Goal: Navigation & Orientation: Find specific page/section

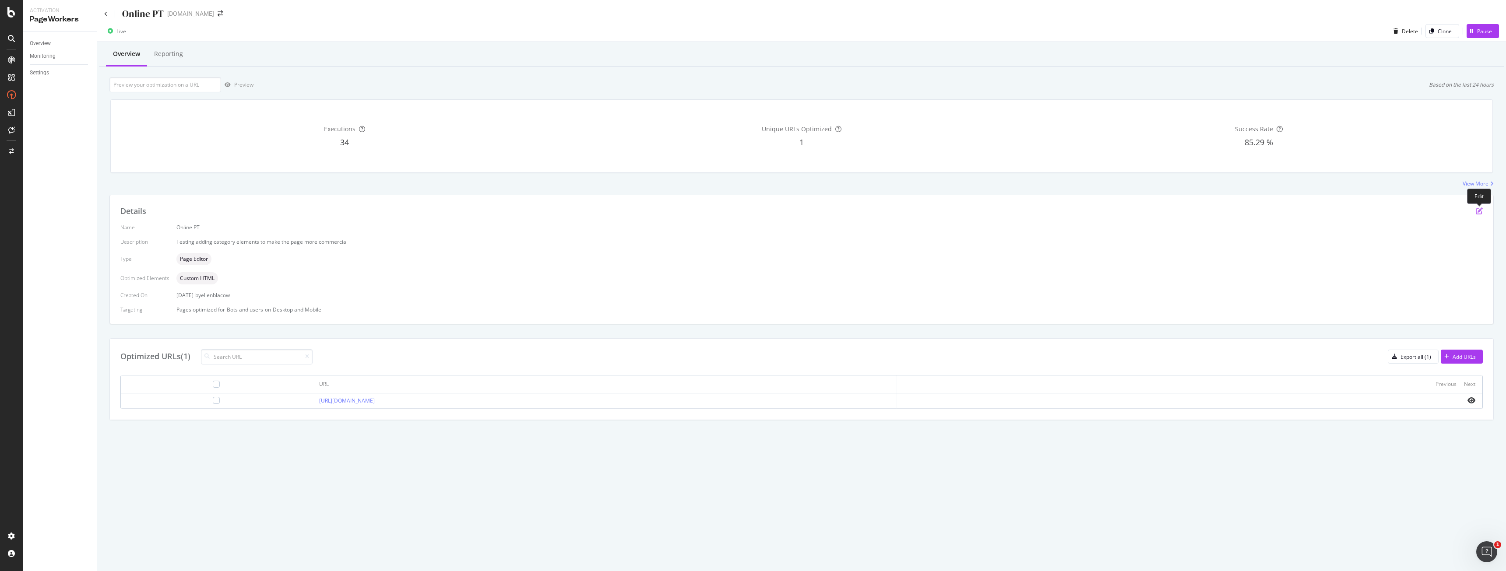
click at [1479, 209] on icon "pen-to-square" at bounding box center [1479, 211] width 7 height 7
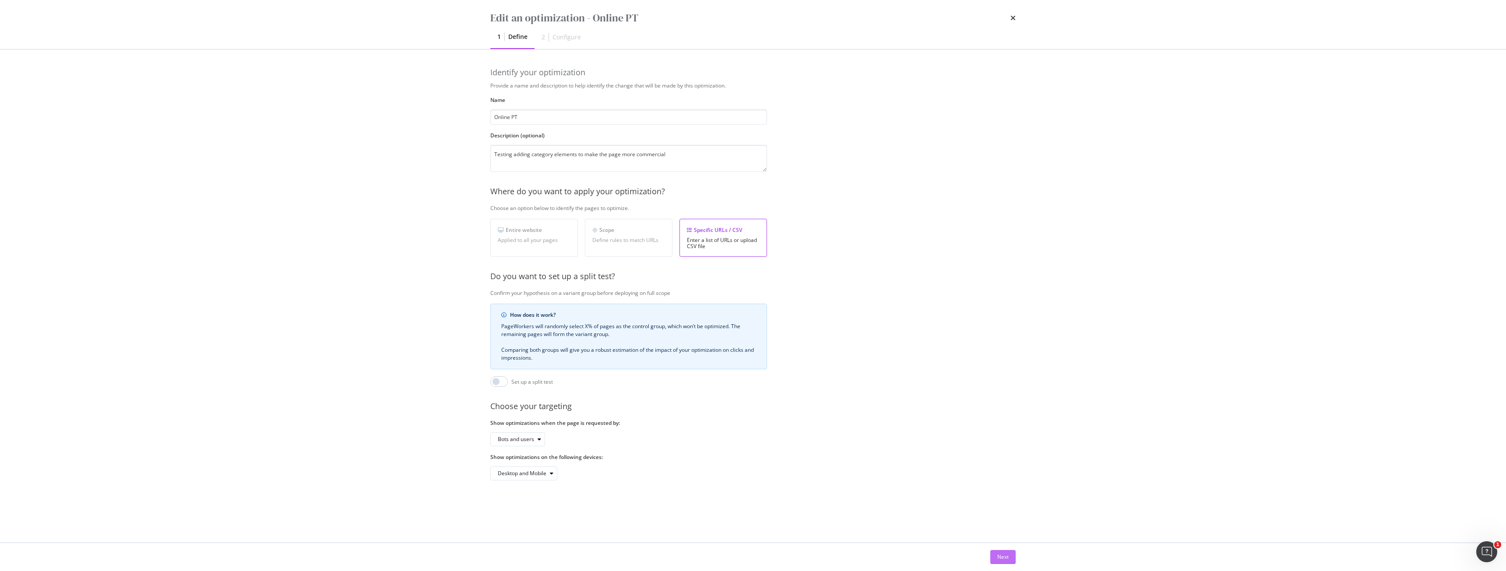
click at [1006, 556] on div "Next" at bounding box center [1003, 557] width 11 height 7
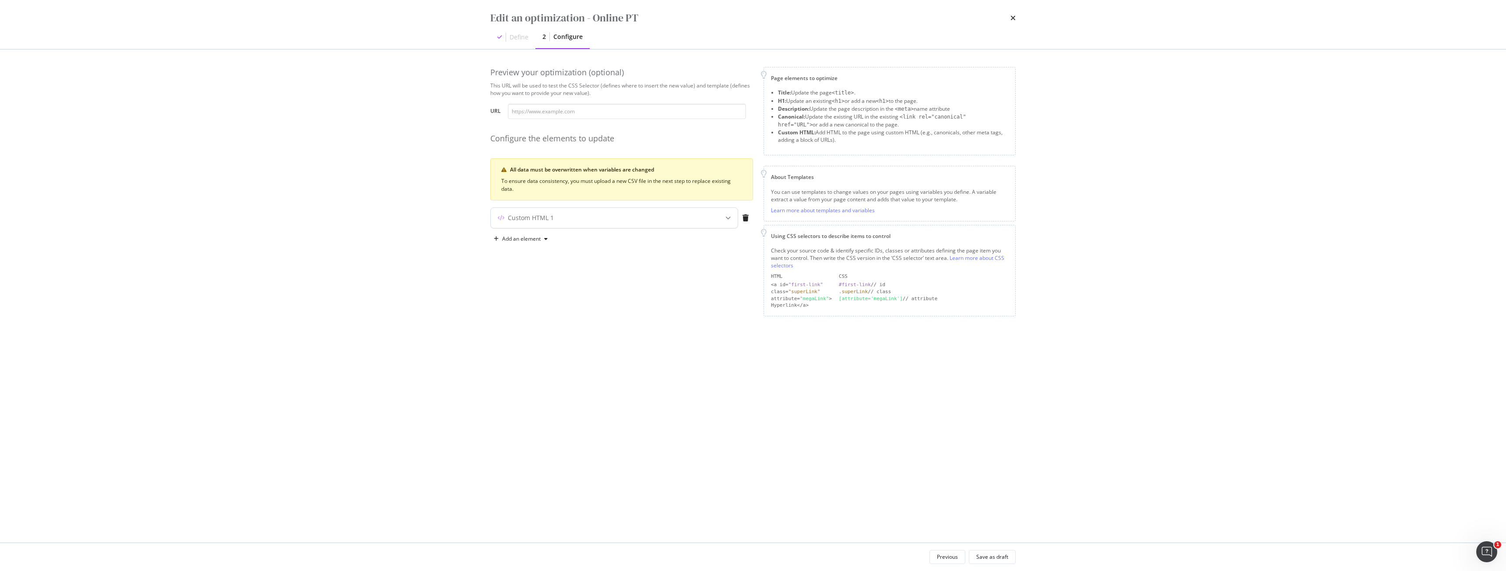
click at [633, 216] on div "Custom HTML 1" at bounding box center [597, 218] width 212 height 9
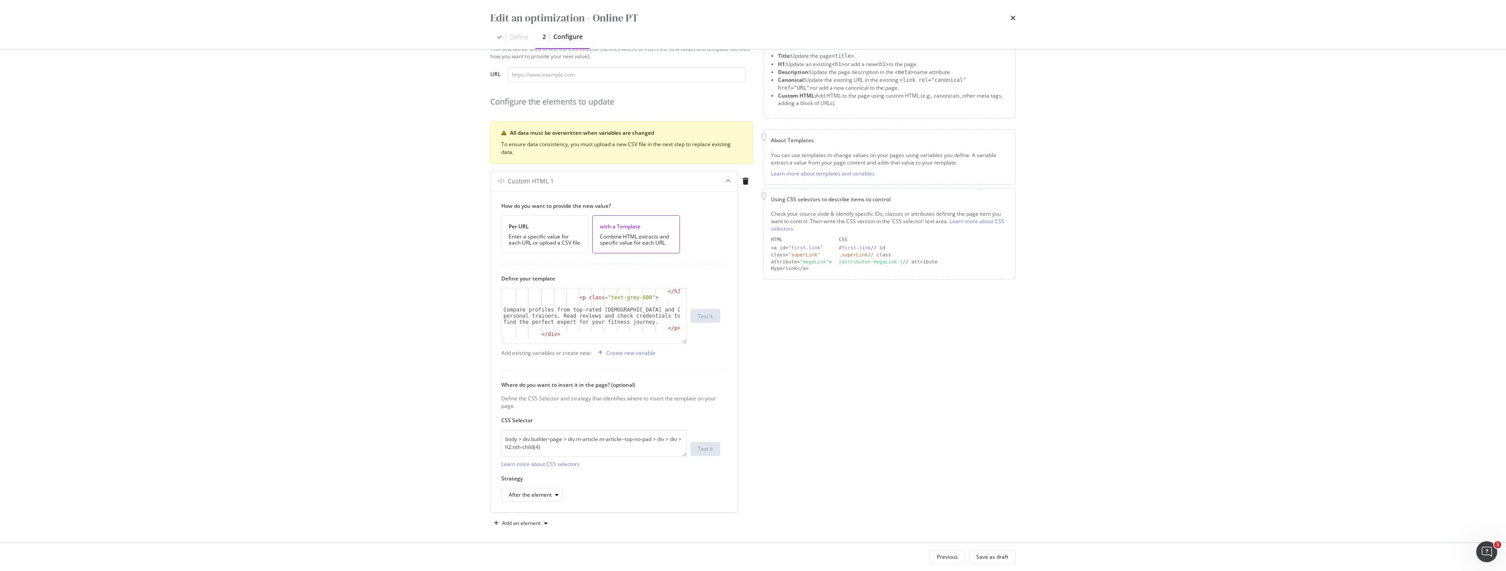
scroll to position [42, 0]
click at [1011, 17] on icon "times" at bounding box center [1013, 17] width 5 height 7
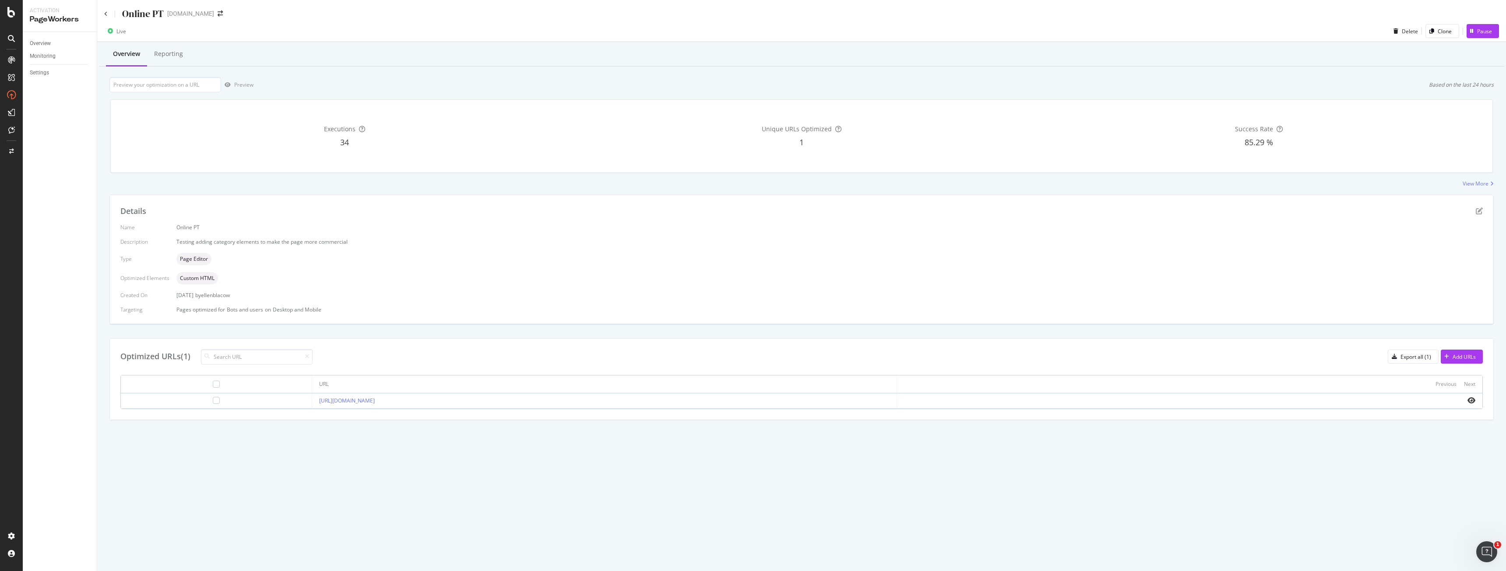
click at [8, 37] on icon at bounding box center [11, 38] width 7 height 7
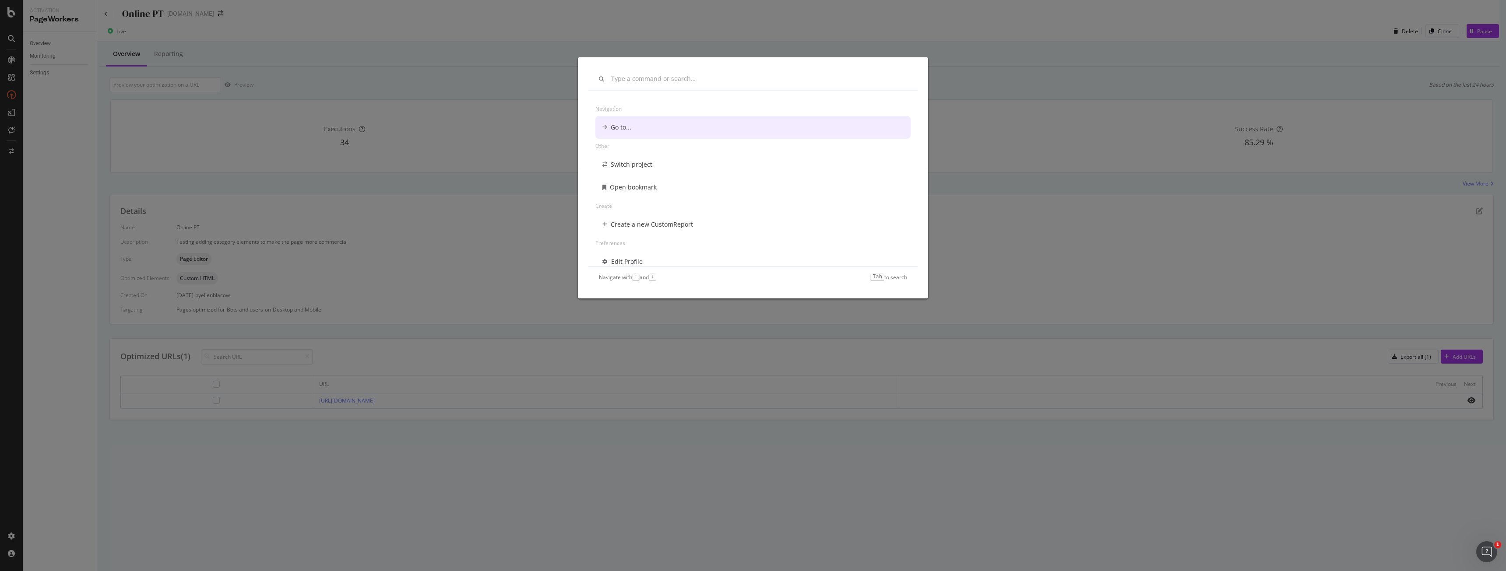
click at [9, 17] on div "Navigation Go to... Other Switch project Open bookmark Create Create a new Cust…" at bounding box center [753, 285] width 1506 height 571
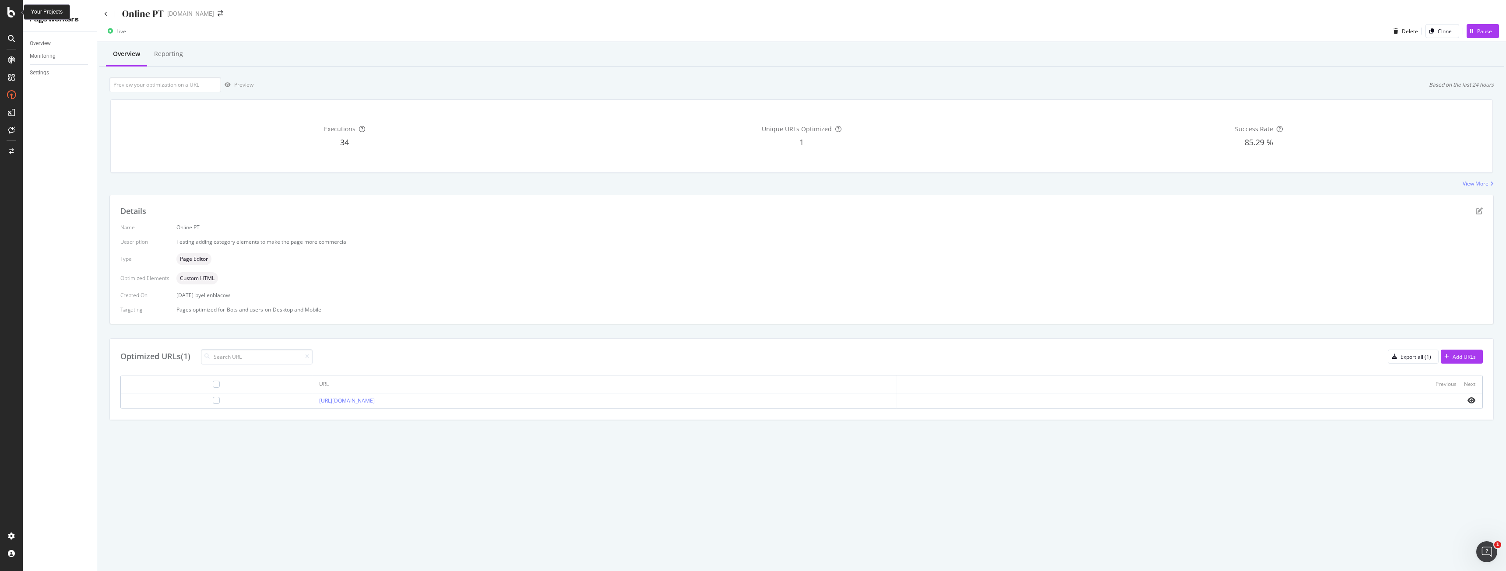
click at [9, 17] on icon at bounding box center [11, 12] width 8 height 11
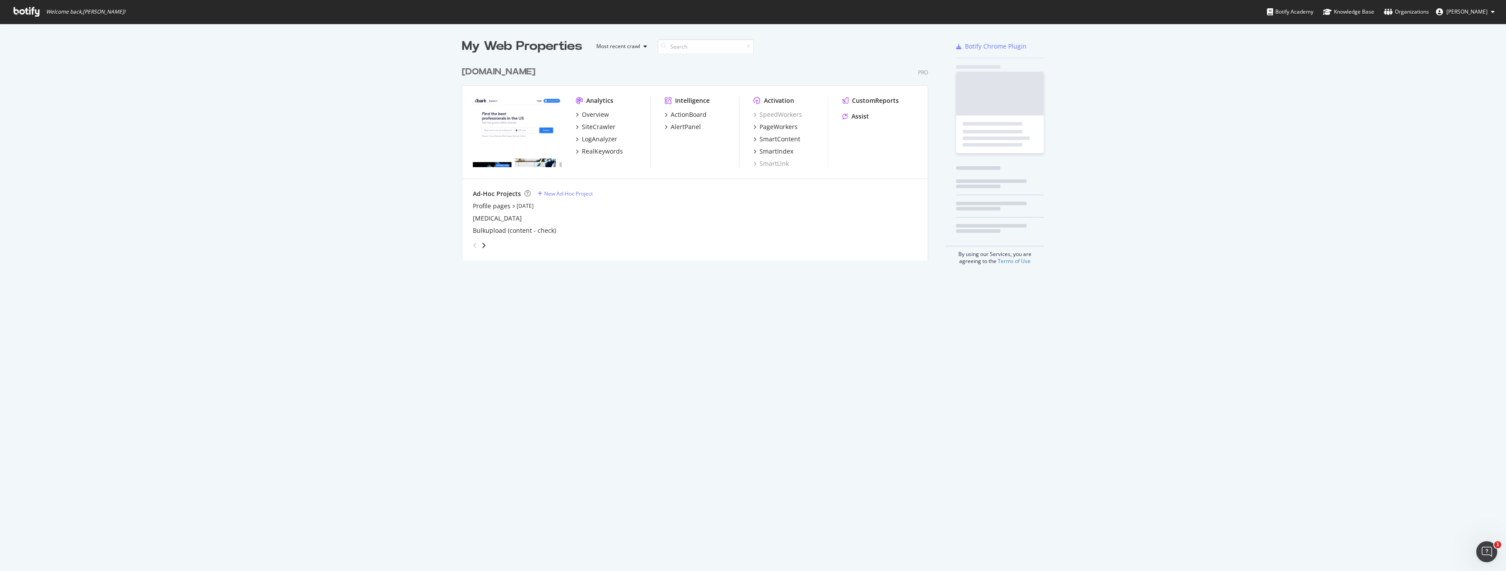
scroll to position [565, 1493]
